Goal: Task Accomplishment & Management: Manage account settings

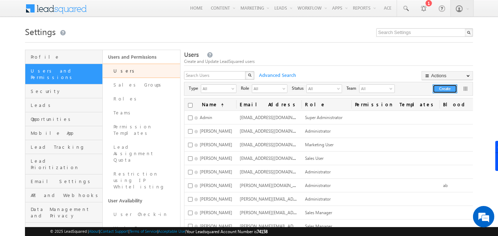
click at [443, 87] on button "Create" at bounding box center [445, 88] width 25 height 9
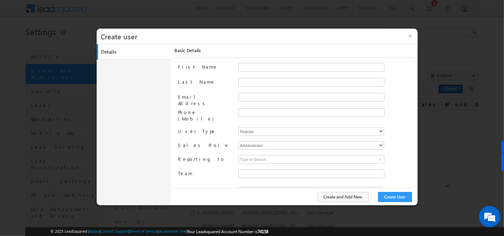
type input "f26bfe00-8d9c-11ec-8597-0681fe0b10f8"
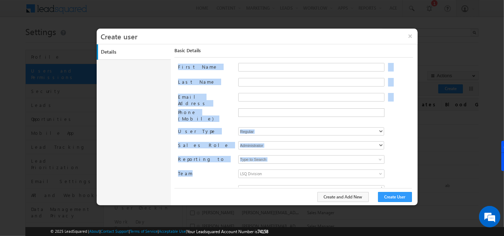
drag, startPoint x: 176, startPoint y: 65, endPoint x: 191, endPoint y: 164, distance: 100.0
click at [191, 164] on div "Basic Details First Name Last Name Email Address Phone (Mobile) User Type Regul…" at bounding box center [296, 121] width 242 height 155
drag, startPoint x: 191, startPoint y: 164, endPoint x: 166, endPoint y: 108, distance: 61.3
click at [166, 108] on div "Details Work Details Location Details Manage Permissions Other Details Report S…" at bounding box center [257, 124] width 321 height 161
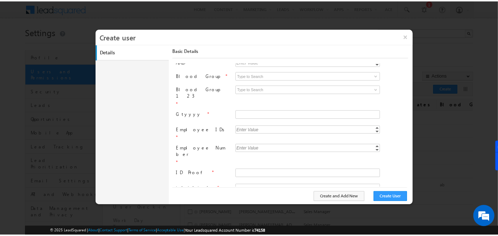
scroll to position [216, 0]
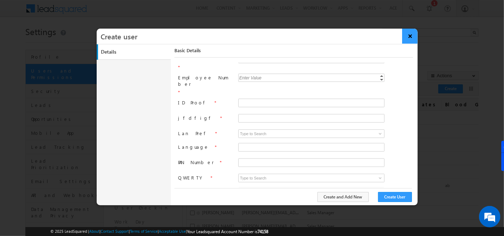
click at [414, 37] on button "×" at bounding box center [410, 36] width 15 height 15
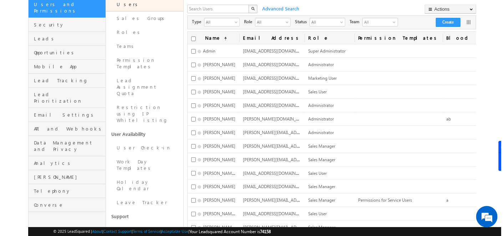
scroll to position [69, 0]
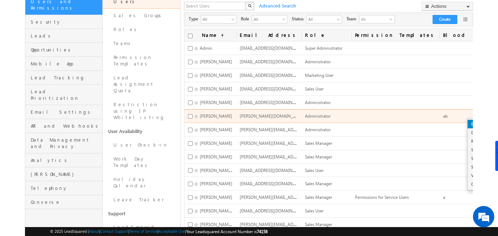
click at [468, 120] on link "Edit" at bounding box center [494, 124] width 52 height 9
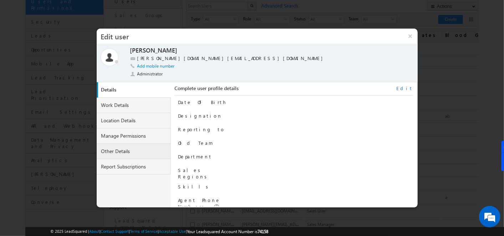
click at [150, 153] on link "Other Details" at bounding box center [134, 150] width 74 height 15
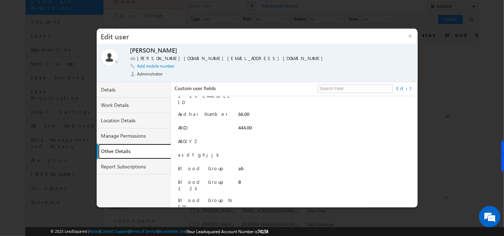
scroll to position [0, 0]
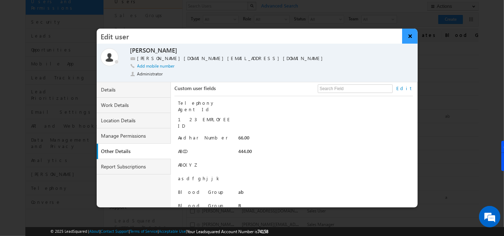
click at [405, 37] on button "×" at bounding box center [410, 36] width 15 height 15
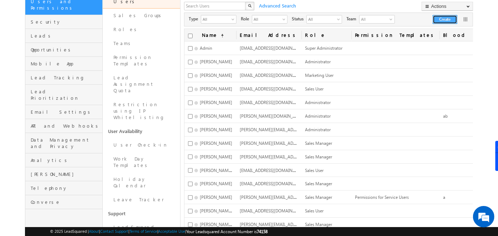
click at [435, 21] on button "Create" at bounding box center [445, 19] width 25 height 9
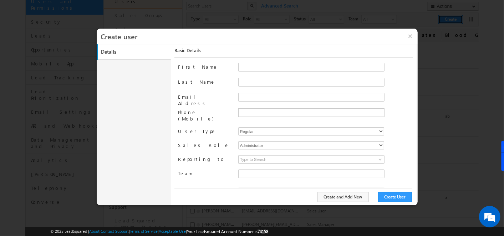
type input "f26bfe00-8d9c-11ec-8597-0681fe0b10f8"
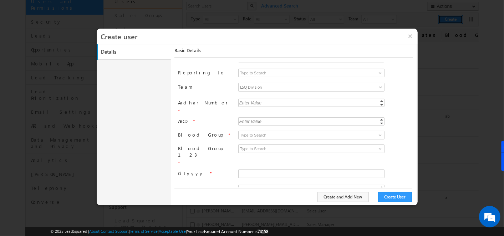
scroll to position [101, 0]
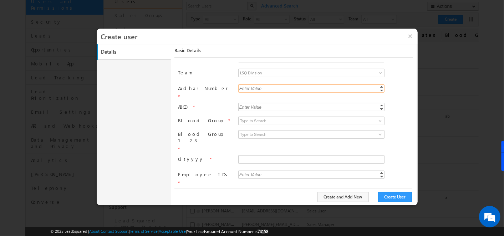
click at [298, 84] on input "Aadhar Number" at bounding box center [311, 88] width 146 height 8
type input "887"
click at [282, 116] on input at bounding box center [311, 120] width 146 height 9
click at [378, 118] on span at bounding box center [381, 121] width 6 height 6
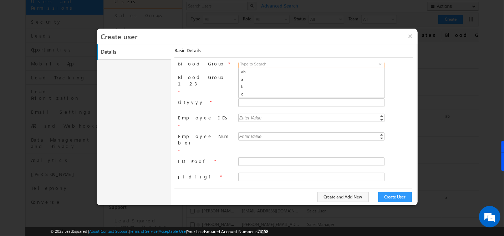
scroll to position [158, 0]
click at [293, 157] on input "text" at bounding box center [311, 161] width 146 height 9
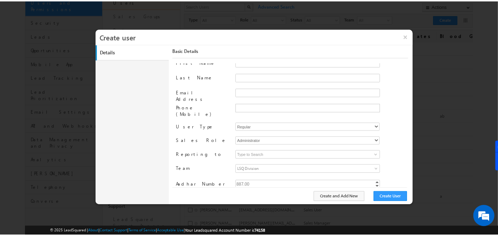
scroll to position [0, 0]
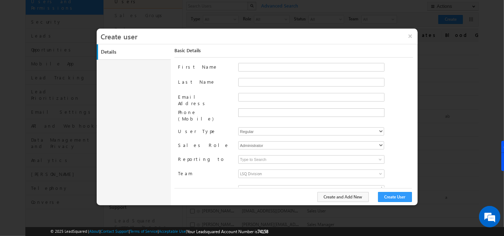
type input "jhhhfh"
drag, startPoint x: 208, startPoint y: 101, endPoint x: 173, endPoint y: 98, distance: 35.1
click at [173, 98] on div "Basic Details First Name Last Name Email Address Phone (Mobile) User Type Regul…" at bounding box center [294, 124] width 246 height 161
drag, startPoint x: 173, startPoint y: 98, endPoint x: 229, endPoint y: 99, distance: 55.3
click at [229, 99] on div "Email Address" at bounding box center [205, 100] width 54 height 15
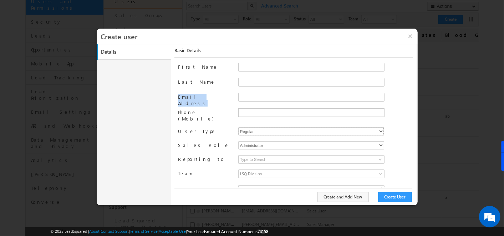
click at [268, 127] on select "Regular Mobile Marvin MarvinLite Service Cloud Sales + Service" at bounding box center [311, 131] width 146 height 8
click at [213, 127] on label "User Type" at bounding box center [205, 130] width 54 height 7
click at [246, 127] on select "Regular Mobile Marvin MarvinLite Service Cloud Sales + Service" at bounding box center [311, 131] width 146 height 8
select select "1"
click at [238, 127] on select "Regular Mobile Marvin MarvinLite Service Cloud Sales + Service" at bounding box center [311, 131] width 146 height 8
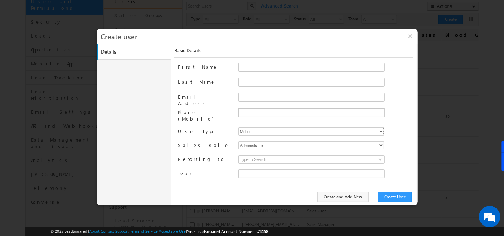
type input "f26bfe00-8d9c-11ec-8597-0681fe0b10f8"
click at [246, 127] on select "Regular Mobile Marvin MarvinLite Service Cloud Sales + Service" at bounding box center [311, 131] width 146 height 8
select select "5"
click at [238, 127] on select "Regular Mobile Marvin MarvinLite Service Cloud Sales + Service" at bounding box center [311, 131] width 146 height 8
checkbox input "true"
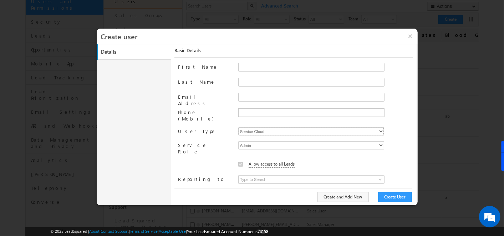
type input "04519555-fe7b-11ef-9fe1-0259d35f5843"
click at [283, 127] on select "Regular Mobile Marvin MarvinLite Service Cloud Sales + Service" at bounding box center [311, 131] width 146 height 8
click at [257, 127] on select "Regular Mobile Marvin MarvinLite Service Cloud Sales + Service" at bounding box center [311, 131] width 146 height 8
select select "0"
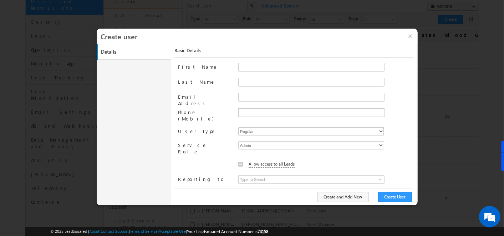
click at [238, 127] on select "Regular Mobile Marvin MarvinLite Service Cloud Sales + Service" at bounding box center [311, 131] width 146 height 8
type input "f26bfe00-8d9c-11ec-8597-0681fe0b10f8"
click at [416, 37] on button "×" at bounding box center [410, 36] width 15 height 15
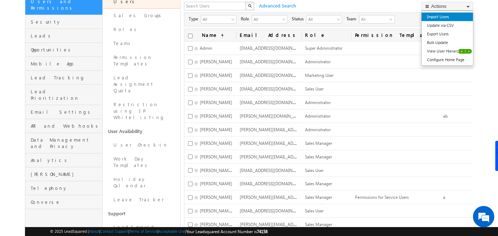
click at [443, 19] on link "Import Users" at bounding box center [447, 16] width 51 height 9
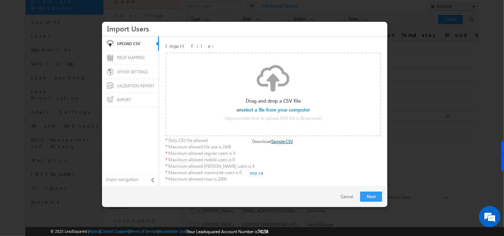
click at [282, 140] on link "Sample CSV" at bounding box center [283, 140] width 22 height 5
click at [227, 91] on div "Select file Drop files here to upload" at bounding box center [273, 94] width 214 height 90
click at [294, 95] on div "Select file Drop files here to upload" at bounding box center [273, 94] width 214 height 90
click at [345, 194] on link "Cancel" at bounding box center [349, 196] width 16 height 6
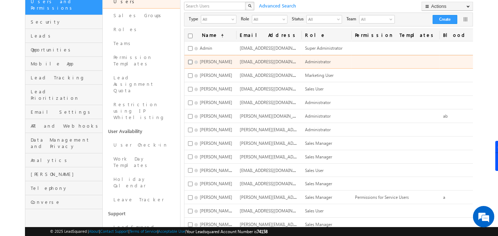
click at [192, 61] on input "checkbox" at bounding box center [190, 62] width 5 height 5
checkbox input "true"
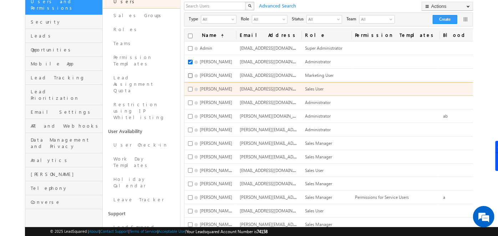
drag, startPoint x: 194, startPoint y: 74, endPoint x: 193, endPoint y: 89, distance: 14.3
click at [193, 89] on tbody "Admin soumyahoskoti7@gmail.com Super Administrator Edit Reset Password Remove B…" at bounding box center [356, 190] width 342 height 298
click at [193, 89] on input "checkbox" at bounding box center [190, 89] width 5 height 5
checkbox input "true"
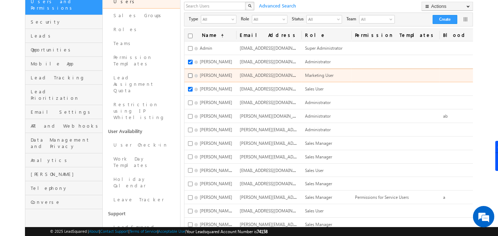
click at [193, 74] on input "checkbox" at bounding box center [190, 75] width 5 height 5
checkbox input "true"
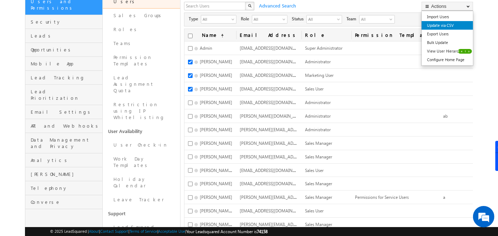
click at [458, 25] on link "Update via CSV" at bounding box center [447, 25] width 51 height 9
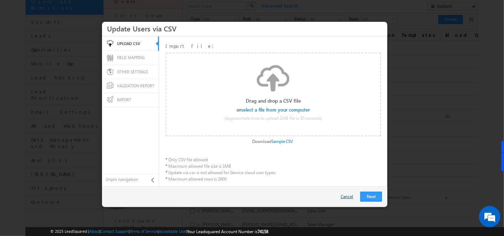
click at [351, 197] on link "Cancel" at bounding box center [349, 196] width 16 height 6
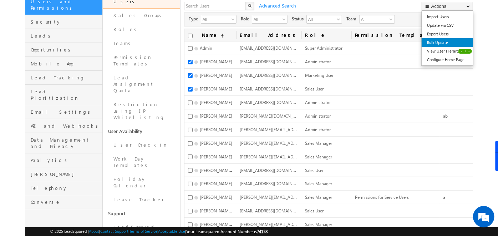
click at [435, 41] on link "Bulk Update" at bounding box center [447, 42] width 51 height 9
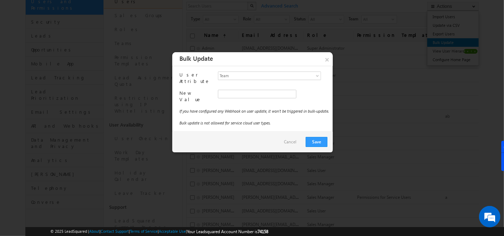
type input "f26bfe00-8d9c-11ec-8597-0681fe0b10f8"
click at [310, 72] on span "Team" at bounding box center [266, 75] width 97 height 7
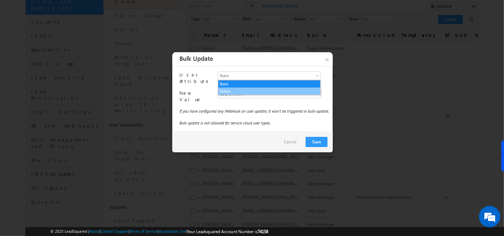
click at [269, 93] on li "Status" at bounding box center [269, 90] width 102 height 7
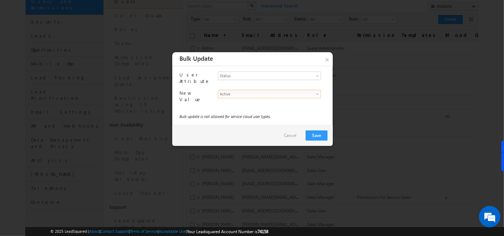
click at [269, 90] on span "Active" at bounding box center [266, 93] width 97 height 7
click at [325, 60] on button "×" at bounding box center [327, 59] width 12 height 14
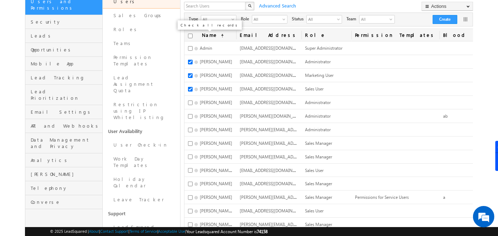
click at [192, 35] on th "Name (sorted ascending)" at bounding box center [211, 35] width 52 height 12
click at [192, 35] on input "checkbox" at bounding box center [190, 36] width 5 height 5
checkbox input "true"
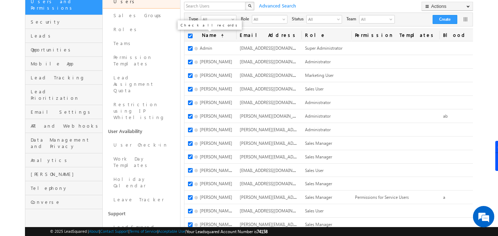
checkbox input "true"
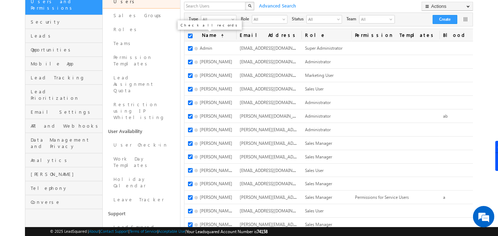
checkbox input "true"
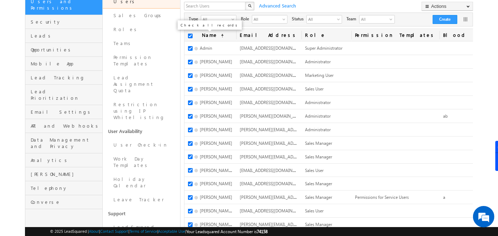
checkbox input "true"
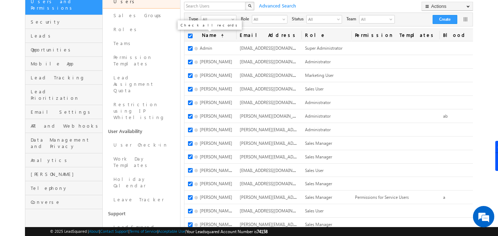
checkbox input "true"
click at [192, 35] on input "checkbox" at bounding box center [190, 36] width 5 height 5
checkbox input "false"
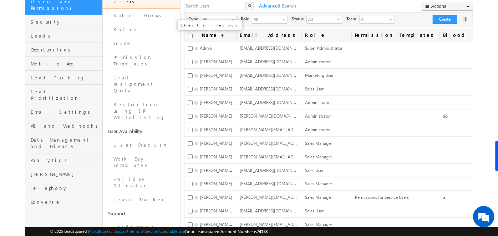
checkbox input "false"
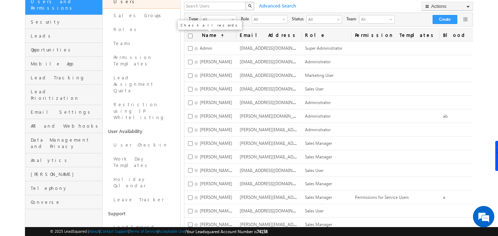
checkbox input "false"
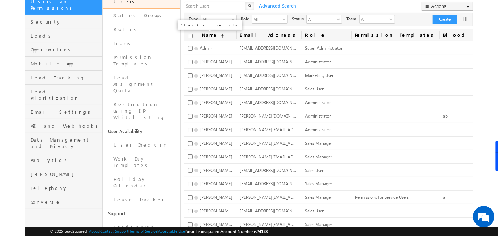
checkbox input "false"
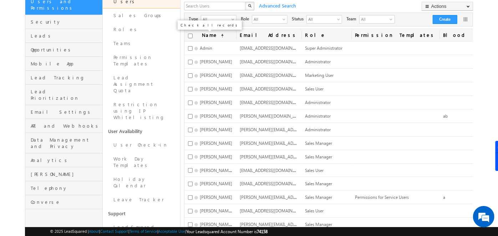
checkbox input "false"
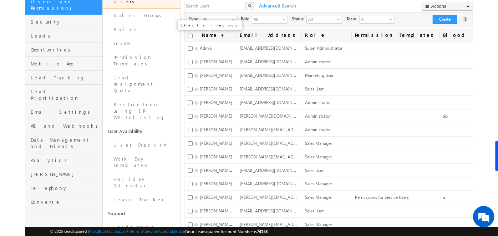
checkbox input "false"
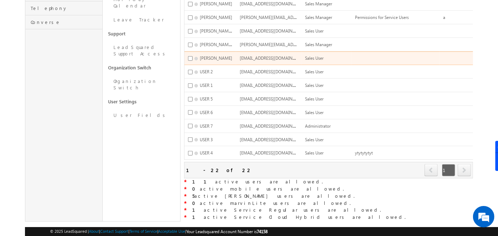
scroll to position [256, 0]
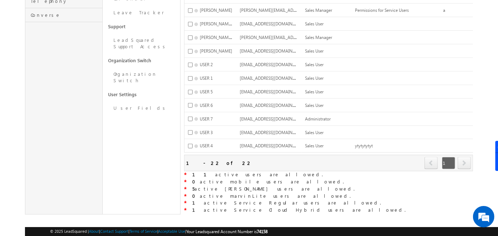
drag, startPoint x: 254, startPoint y: 169, endPoint x: 190, endPoint y: 166, distance: 64.7
click at [190, 171] on div "* 11 active users are allowed." at bounding box center [328, 174] width 289 height 7
drag, startPoint x: 190, startPoint y: 166, endPoint x: 244, endPoint y: 151, distance: 56.3
click at [244, 155] on div "Refresh first prev 1 next last 1 - 22 of 22" at bounding box center [328, 163] width 289 height 16
drag, startPoint x: 215, startPoint y: 157, endPoint x: 207, endPoint y: 156, distance: 8.3
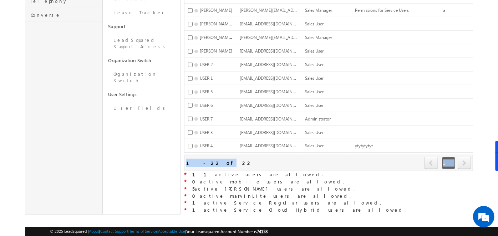
click at [207, 156] on div "Refresh first prev 1 next last 1 - 22 of 22" at bounding box center [328, 163] width 289 height 16
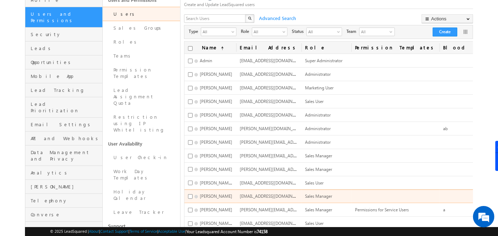
scroll to position [56, 0]
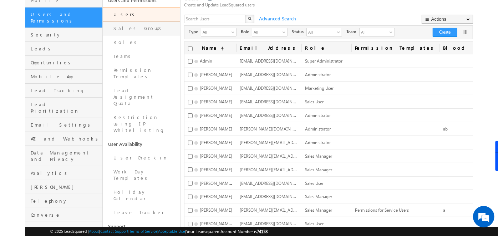
click at [132, 30] on link "Sales Groups" at bounding box center [141, 28] width 77 height 14
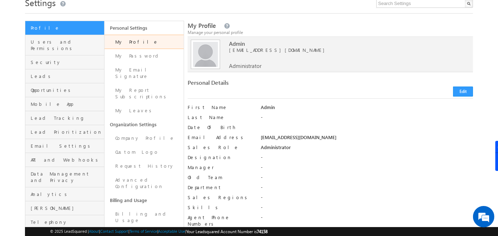
scroll to position [29, 0]
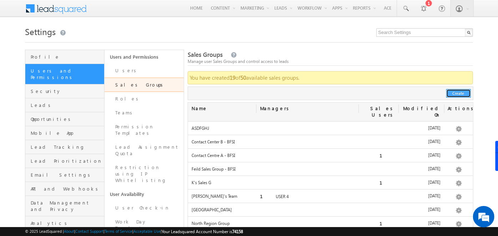
click at [457, 91] on button "Create" at bounding box center [459, 93] width 25 height 9
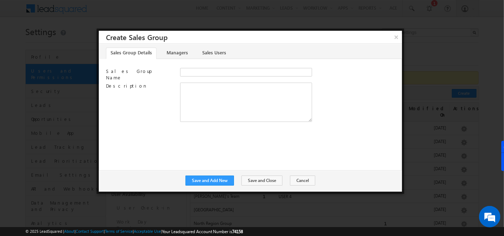
click at [190, 76] on div at bounding box center [287, 74] width 215 height 12
click at [190, 74] on input "Sales Group Name" at bounding box center [246, 72] width 132 height 9
type input "hjhjh"
click at [176, 56] on link "Managers" at bounding box center [177, 52] width 30 height 11
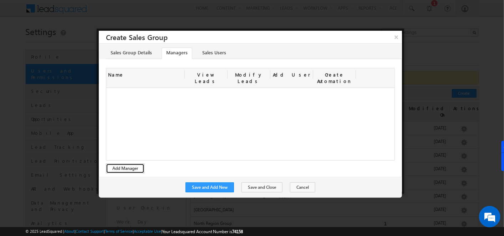
click at [125, 163] on button "Add Manager" at bounding box center [125, 168] width 39 height 10
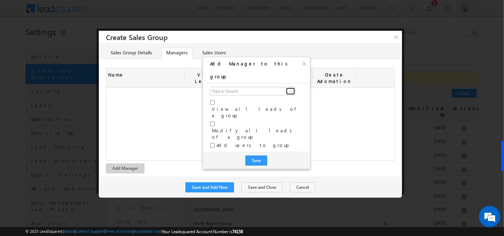
click at [291, 88] on span at bounding box center [292, 91] width 6 height 6
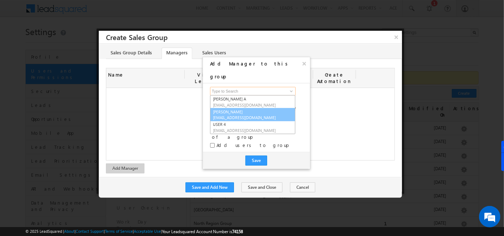
click at [257, 108] on link "Soumya Hoskoti soumyahoskoti1@gmail.com" at bounding box center [252, 115] width 85 height 14
type input "Soumya Hoskoti"
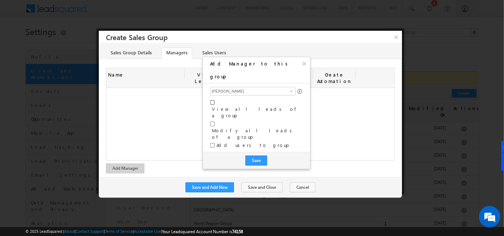
click at [213, 100] on input "checkbox" at bounding box center [212, 102] width 5 height 5
checkbox input "true"
click at [212, 121] on input "checkbox" at bounding box center [212, 123] width 5 height 5
checkbox input "true"
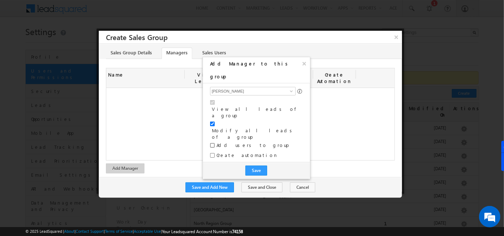
click at [213, 143] on input "checkbox" at bounding box center [212, 145] width 5 height 5
checkbox input "true"
click at [256, 165] on button "Save" at bounding box center [257, 170] width 22 height 10
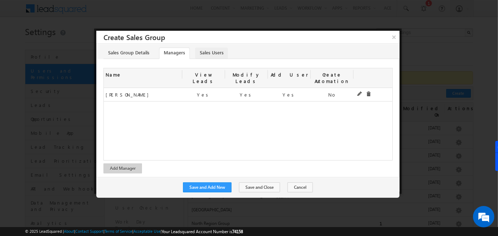
click at [217, 50] on link "Sales Users" at bounding box center [211, 52] width 33 height 11
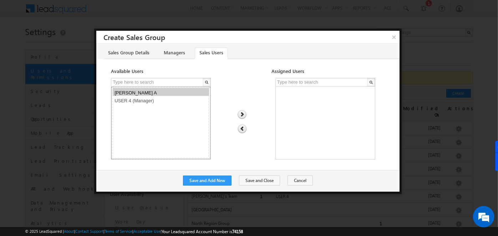
drag, startPoint x: 152, startPoint y: 116, endPoint x: 146, endPoint y: 90, distance: 26.0
click at [146, 90] on select "Priya Sri Bharathi A USER 4 (Manager)" at bounding box center [161, 122] width 100 height 73
drag, startPoint x: 146, startPoint y: 90, endPoint x: 146, endPoint y: 100, distance: 9.6
select select "f39dea84-a889-11ef-be59-0259d35f5843"
click at [146, 100] on select "Priya Sri Bharathi A USER 4 (Manager)" at bounding box center [161, 122] width 100 height 73
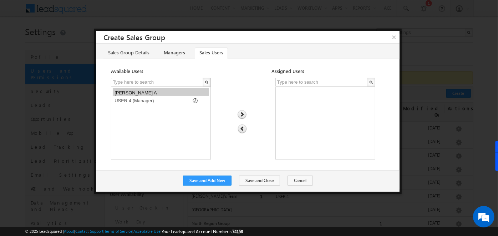
click at [243, 112] on img at bounding box center [242, 114] width 10 height 9
select select
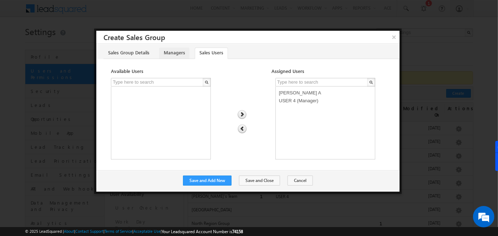
click at [177, 49] on link "Managers" at bounding box center [174, 52] width 30 height 11
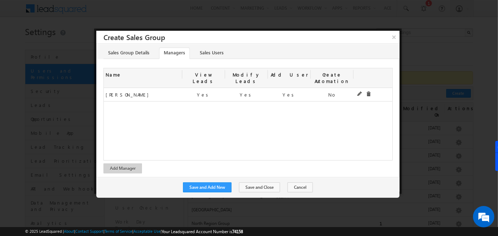
click at [210, 59] on div "Sales Group Details Managers Sales Users Sales Group Name hjhjh Description Use…" at bounding box center [247, 110] width 303 height 133
click at [210, 54] on link "Sales Users" at bounding box center [211, 52] width 33 height 11
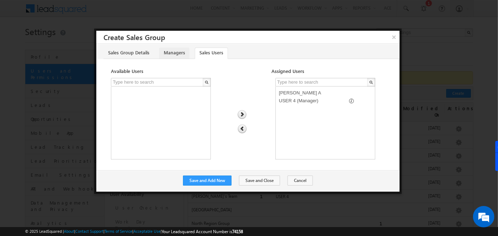
click at [174, 57] on link "Managers" at bounding box center [174, 52] width 30 height 11
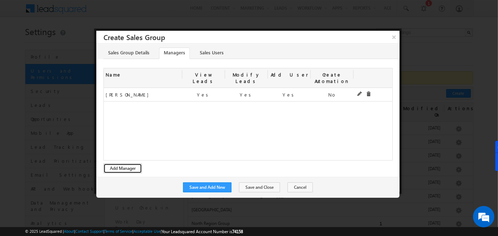
click at [126, 163] on button "Add Manager" at bounding box center [123, 168] width 39 height 10
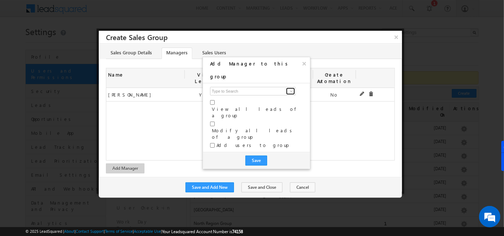
click at [286, 87] on link at bounding box center [290, 90] width 9 height 7
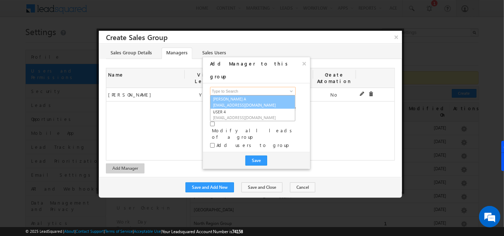
click at [267, 95] on link "Priya Sri Bharathi A priyasri1872@gmail.com" at bounding box center [252, 102] width 85 height 14
type input "Priya Sri Bharathi A"
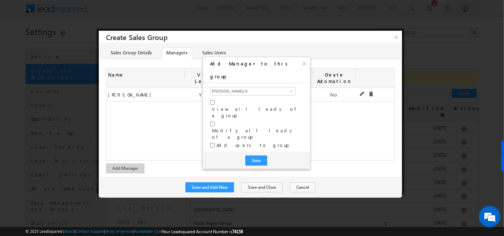
click at [211, 99] on div "View all leads of a group" at bounding box center [256, 109] width 93 height 21
click at [211, 100] on input "checkbox" at bounding box center [212, 102] width 5 height 5
checkbox input "true"
click at [211, 121] on input "checkbox" at bounding box center [212, 123] width 5 height 5
checkbox input "true"
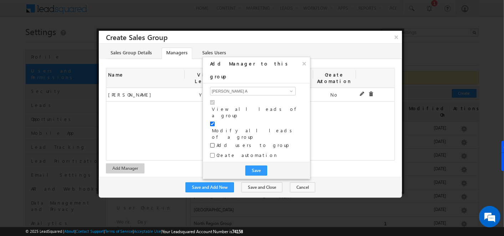
click at [211, 143] on input "checkbox" at bounding box center [212, 145] width 5 height 5
checkbox input "true"
click at [263, 165] on button "Save" at bounding box center [257, 170] width 22 height 10
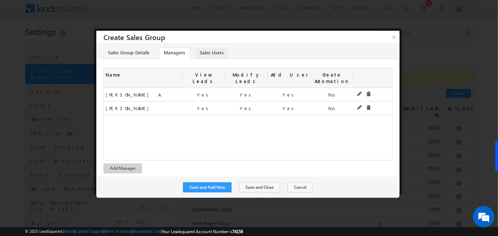
click at [215, 52] on link "Sales Users" at bounding box center [211, 52] width 33 height 11
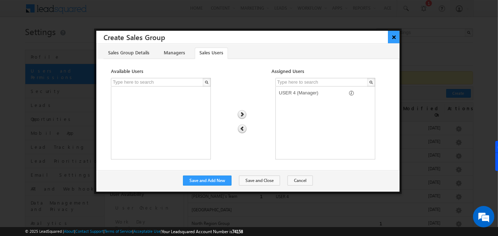
click at [394, 38] on button "×" at bounding box center [394, 37] width 12 height 12
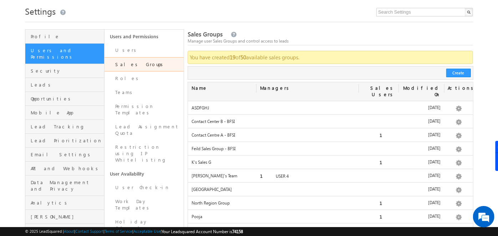
scroll to position [23, 0]
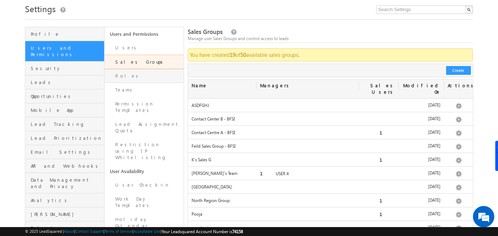
click at [121, 75] on link "Roles" at bounding box center [144, 76] width 79 height 14
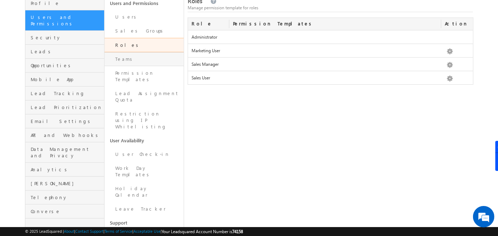
scroll to position [65, 0]
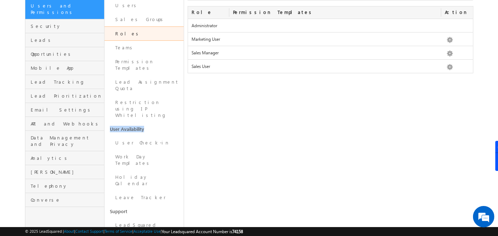
drag, startPoint x: 151, startPoint y: 102, endPoint x: 110, endPoint y: 100, distance: 40.7
click at [110, 122] on link "User Availability" at bounding box center [144, 129] width 79 height 14
click at [133, 136] on link "User Check-in" at bounding box center [144, 143] width 79 height 14
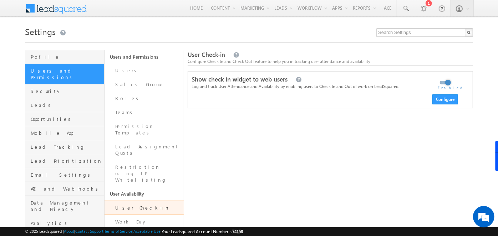
scroll to position [20, 0]
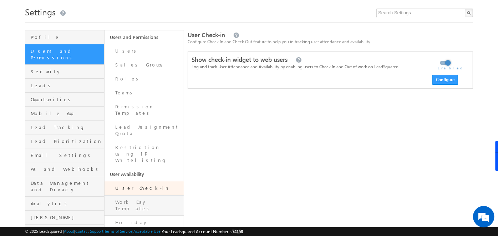
click at [137, 195] on link "Work Day Templates" at bounding box center [144, 205] width 79 height 20
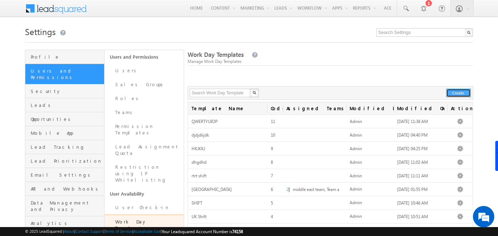
click at [461, 94] on button "Create" at bounding box center [459, 93] width 25 height 9
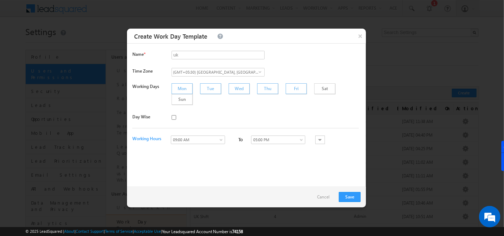
type input "UK Shift"
click at [187, 90] on div "Mon" at bounding box center [182, 88] width 21 height 11
click at [202, 90] on div "Tue" at bounding box center [210, 88] width 21 height 11
click at [314, 88] on div "Sat" at bounding box center [324, 88] width 21 height 11
click at [193, 94] on div "Sun" at bounding box center [182, 99] width 21 height 11
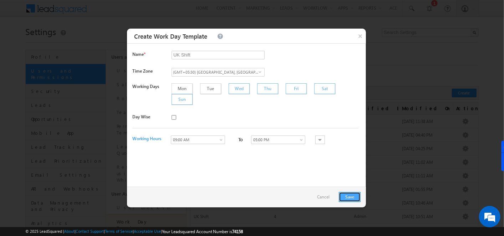
click at [357, 196] on button "Save" at bounding box center [350, 197] width 22 height 10
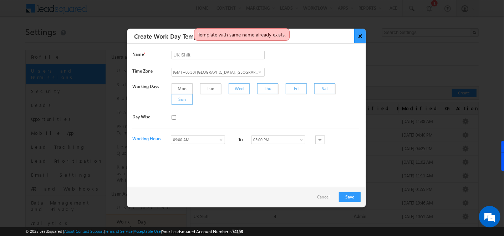
click at [357, 36] on button "×" at bounding box center [360, 36] width 12 height 15
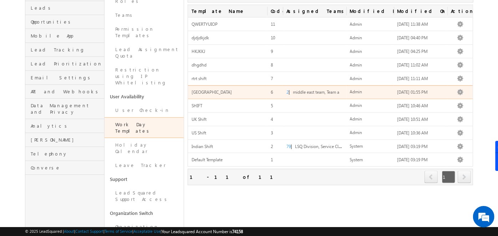
scroll to position [104, 0]
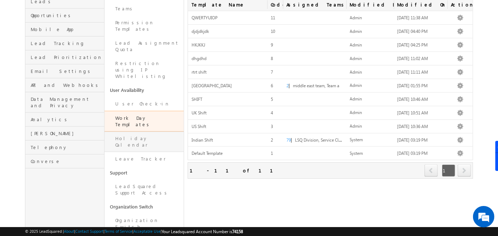
click at [143, 131] on link "Holiday Calendar" at bounding box center [144, 141] width 79 height 20
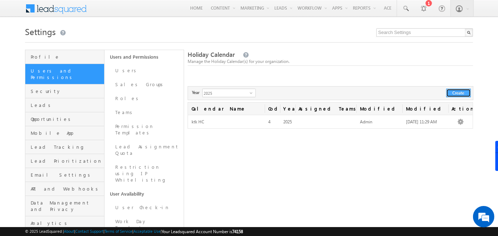
click at [457, 90] on button "Create" at bounding box center [459, 93] width 25 height 9
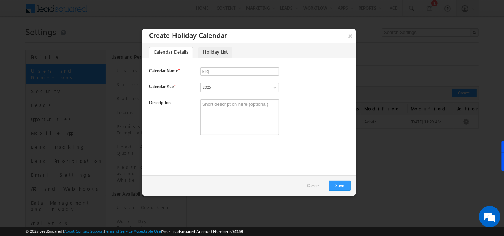
type input "kjkj"
click at [207, 52] on link "Holiday List" at bounding box center [215, 52] width 34 height 11
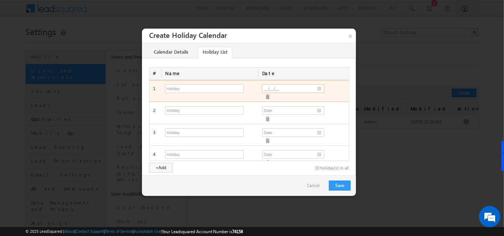
click at [317, 87] on input "__/__/__" at bounding box center [293, 88] width 62 height 9
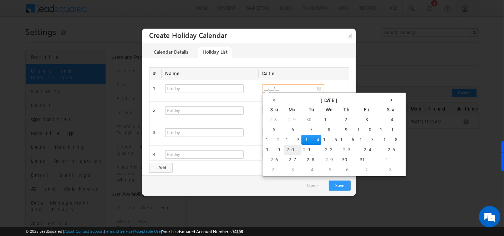
click at [284, 148] on td "20" at bounding box center [292, 150] width 17 height 10
type input "[DATE]"
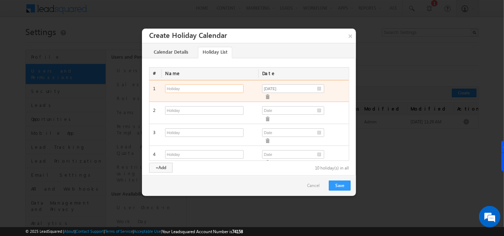
click at [210, 90] on input "text" at bounding box center [204, 88] width 79 height 9
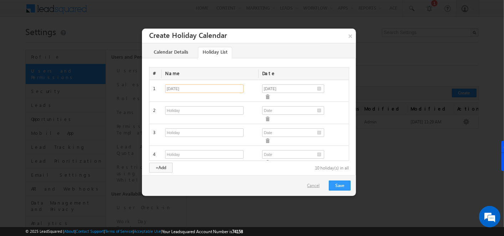
type input "[DATE]"
click at [317, 188] on link "Cancel" at bounding box center [315, 185] width 16 height 6
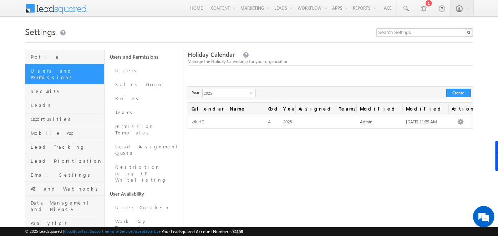
scroll to position [30, 0]
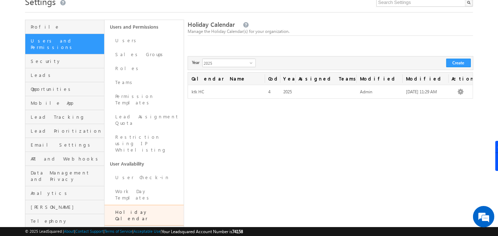
click at [129, 225] on link "Leave Tracker" at bounding box center [144, 232] width 79 height 14
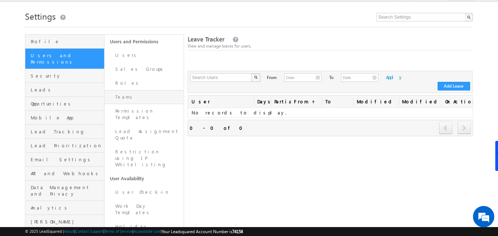
click at [149, 96] on link "Teams" at bounding box center [144, 97] width 79 height 14
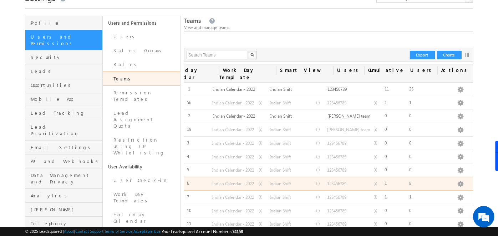
scroll to position [33, 0]
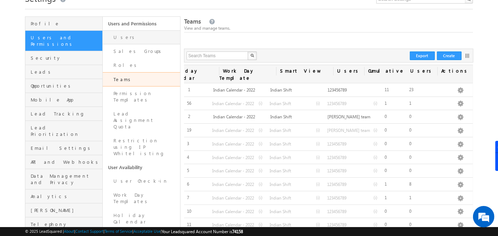
click at [147, 42] on link "Users" at bounding box center [141, 37] width 77 height 14
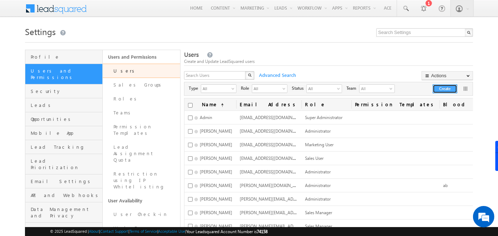
click at [446, 87] on button "Create" at bounding box center [445, 88] width 25 height 9
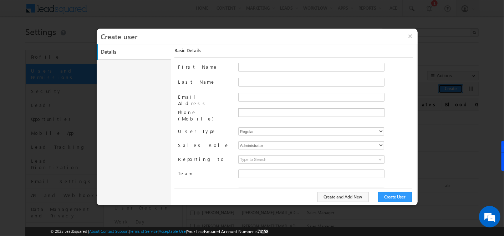
type input "f26bfe00-8d9c-11ec-8597-0681fe0b10f8"
click at [253, 170] on span "LSQ Division" at bounding box center [293, 174] width 109 height 8
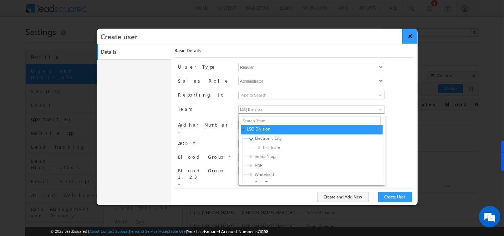
click at [411, 33] on button "×" at bounding box center [410, 36] width 15 height 15
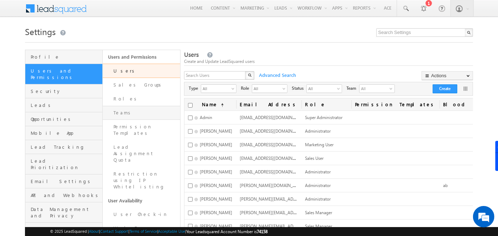
click at [128, 109] on link "Teams" at bounding box center [141, 113] width 77 height 14
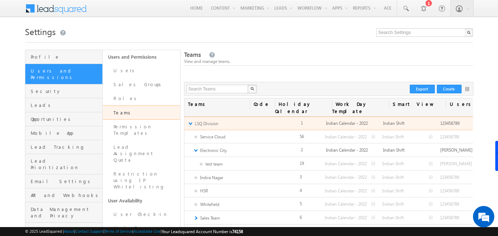
click at [189, 120] on link "▼" at bounding box center [190, 123] width 5 height 6
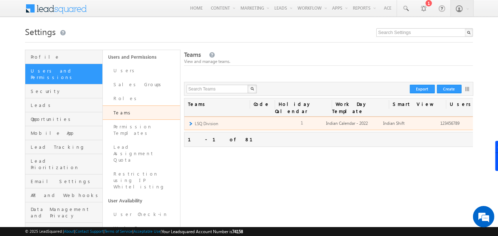
click at [192, 120] on link "►" at bounding box center [190, 123] width 5 height 6
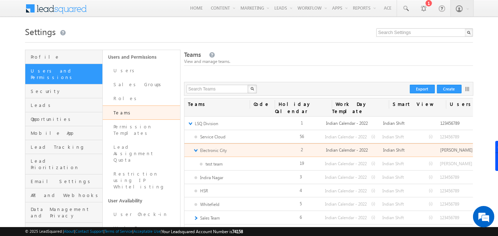
click at [196, 147] on link "▼" at bounding box center [195, 150] width 5 height 6
click at [196, 147] on link "►" at bounding box center [195, 150] width 5 height 6
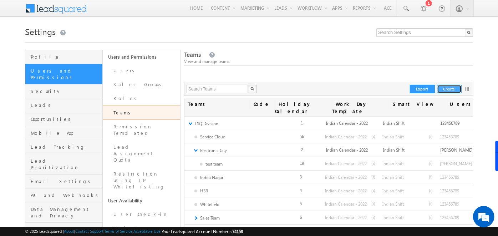
click at [454, 86] on button "Create" at bounding box center [449, 89] width 25 height 9
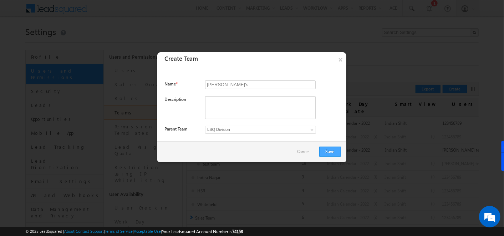
type input "[PERSON_NAME]'s"
click at [333, 149] on button "Save" at bounding box center [330, 151] width 22 height 10
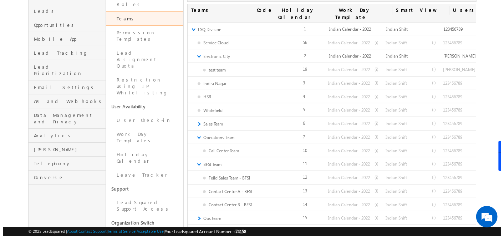
scroll to position [65, 0]
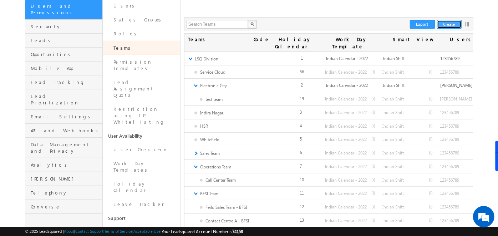
click at [450, 26] on button "Create" at bounding box center [449, 24] width 25 height 9
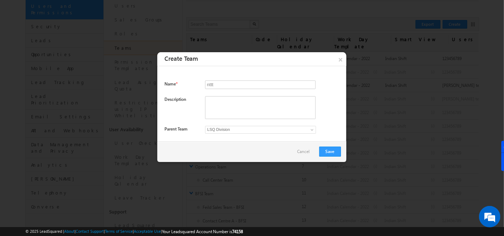
type input "nttt"
click at [226, 126] on span "LSQ Division" at bounding box center [254, 129] width 97 height 6
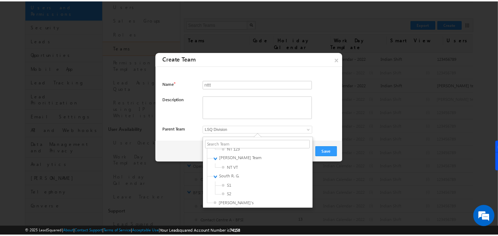
scroll to position [688, 0]
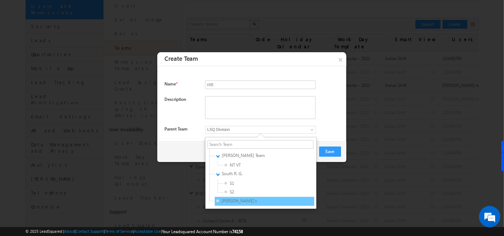
click at [231, 198] on span "[PERSON_NAME]'s" at bounding box center [250, 200] width 68 height 6
type input "fc391363-a8e9-11f0-bd10-0a70299d455d"
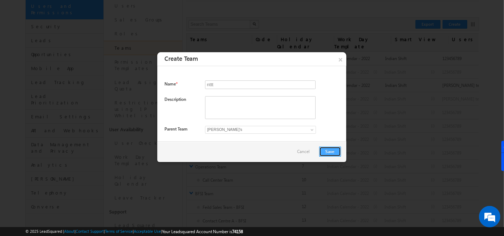
click at [329, 148] on button "Save" at bounding box center [330, 151] width 22 height 10
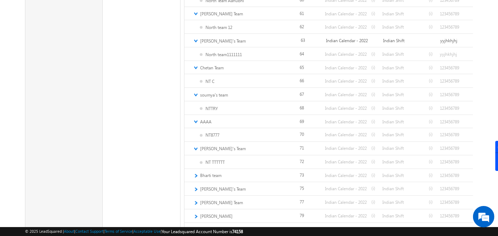
scroll to position [818, 0]
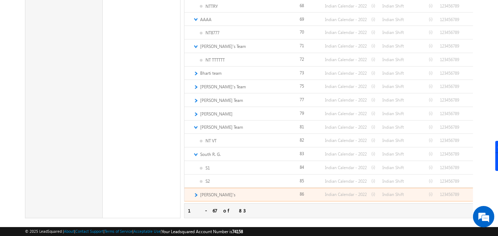
click at [196, 192] on link "►" at bounding box center [195, 195] width 5 height 6
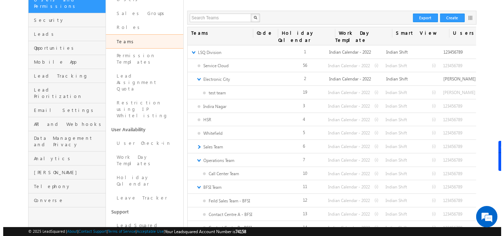
scroll to position [0, 0]
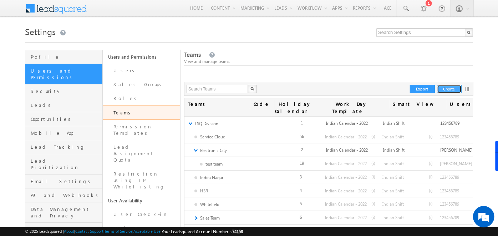
click at [453, 87] on button "Create" at bounding box center [449, 89] width 25 height 9
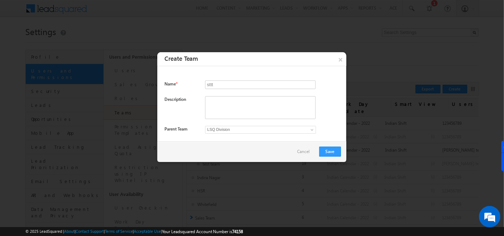
type input "sttt"
click at [219, 130] on span "LSQ Division" at bounding box center [254, 129] width 97 height 6
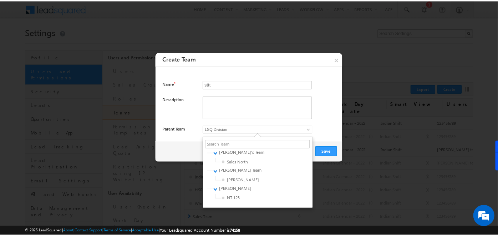
scroll to position [697, 0]
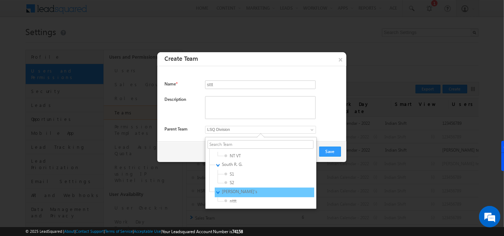
click at [226, 195] on div "▼ Veenal's" at bounding box center [265, 191] width 100 height 9
type input "fc391363-a8e9-11f0-bd10-0a70299d455d"
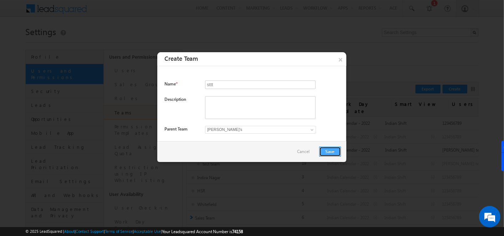
click at [337, 147] on button "Save" at bounding box center [330, 151] width 22 height 10
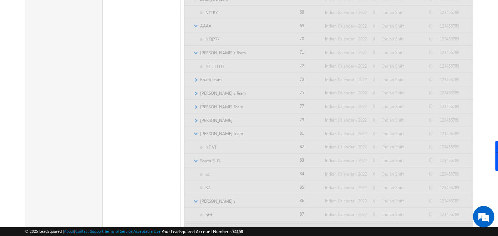
scroll to position [831, 0]
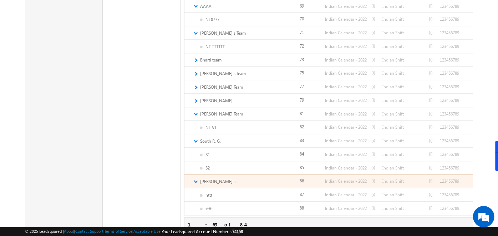
click at [195, 178] on link "▼" at bounding box center [195, 181] width 5 height 6
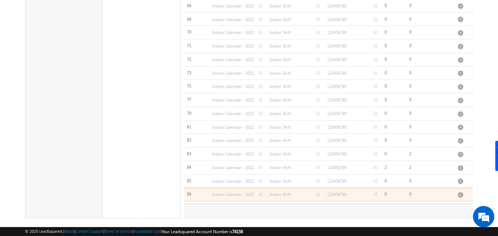
scroll to position [0, 0]
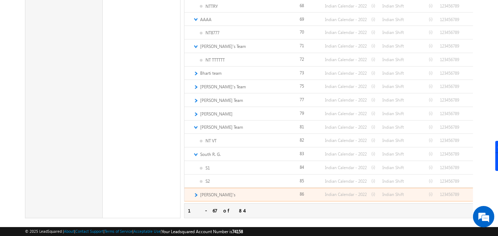
click at [198, 188] on div "► Veenal's Edit Add Team Apply Lead Details View Apply Holiday Calendar Apply W…" at bounding box center [386, 195] width 402 height 14
click at [195, 192] on link "►" at bounding box center [195, 195] width 5 height 6
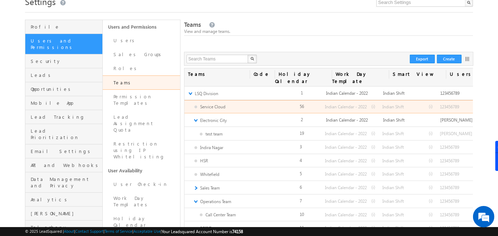
scroll to position [22, 0]
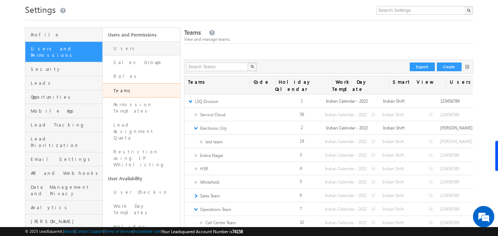
click at [162, 48] on link "Users" at bounding box center [141, 48] width 77 height 14
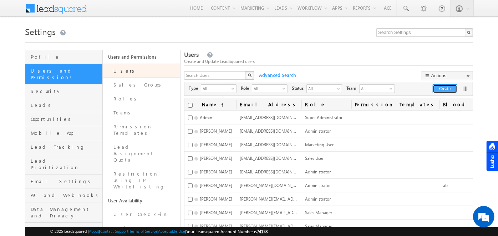
click at [442, 90] on button "Create" at bounding box center [445, 88] width 25 height 9
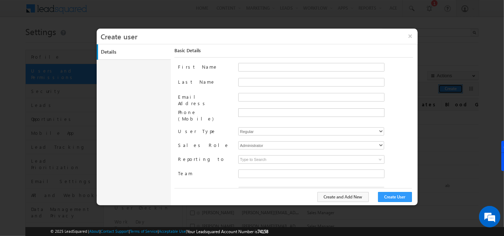
type input "f26bfe00-8d9c-11ec-8597-0681fe0b10f8"
click at [407, 41] on button "×" at bounding box center [410, 36] width 15 height 15
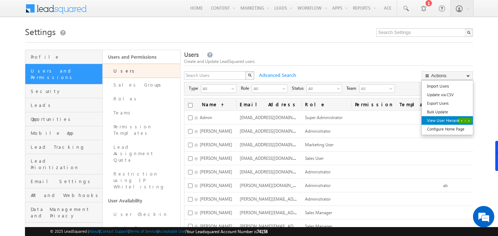
click at [460, 118] on link "View User Hierarchy" at bounding box center [447, 120] width 51 height 9
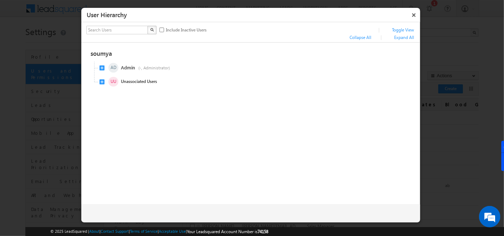
click at [416, 16] on button "×" at bounding box center [414, 15] width 11 height 12
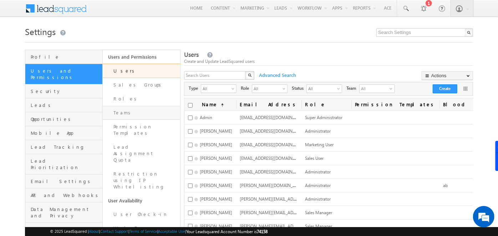
click at [126, 106] on link "Teams" at bounding box center [141, 113] width 77 height 14
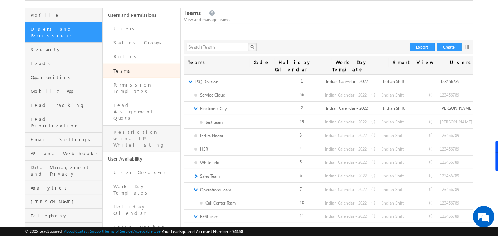
scroll to position [34, 0]
